Goal: Information Seeking & Learning: Find specific fact

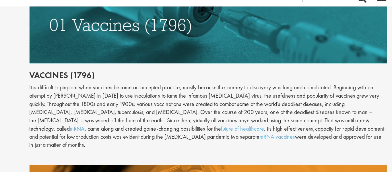
click at [257, 98] on div "It is difficult to pinpoint when vaccines became an accepted practice, mostly b…" at bounding box center [245, 106] width 286 height 53
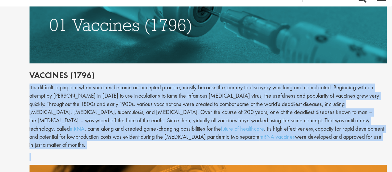
click at [257, 98] on div "It is difficult to pinpoint when vaccines became an accepted practice, mostly b…" at bounding box center [245, 106] width 286 height 53
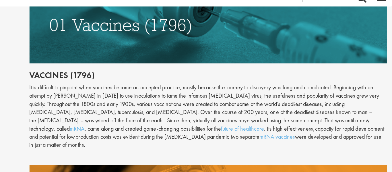
click at [257, 98] on div "It is difficult to pinpoint when vaccines became an accepted practice, mostly b…" at bounding box center [245, 106] width 286 height 53
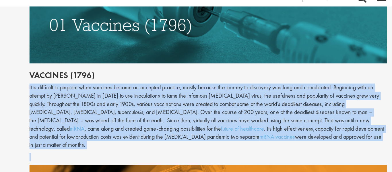
click at [257, 98] on div "It is difficult to pinpoint when vaccines became an accepted practice, mostly b…" at bounding box center [245, 106] width 286 height 53
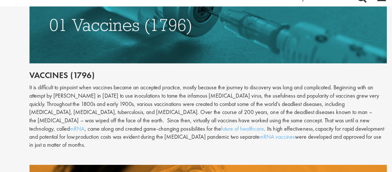
click at [257, 98] on div "It is difficult to pinpoint when vaccines became an accepted practice, mostly b…" at bounding box center [245, 106] width 286 height 53
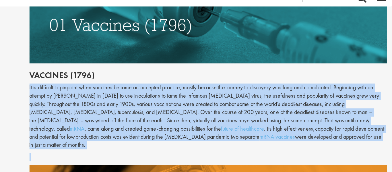
click at [257, 98] on div "It is difficult to pinpoint when vaccines became an accepted practice, mostly b…" at bounding box center [245, 106] width 286 height 53
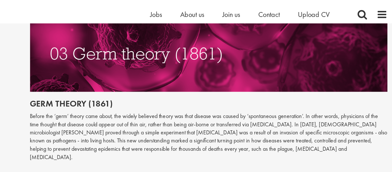
scroll to position [556, 0]
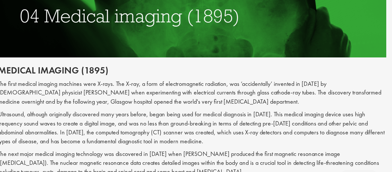
scroll to position [688, 0]
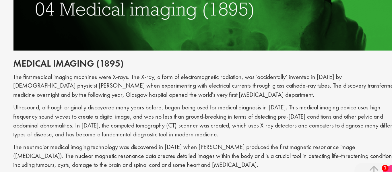
click at [124, 86] on p "The first medical imaging machines were X-rays. The X-ray, a form of electromag…" at bounding box center [245, 96] width 286 height 20
copy p "Rӧntgen"
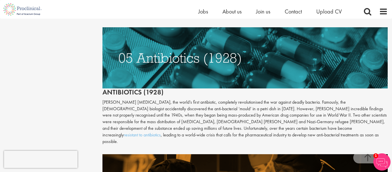
scroll to position [831, 0]
